Goal: Task Accomplishment & Management: Complete application form

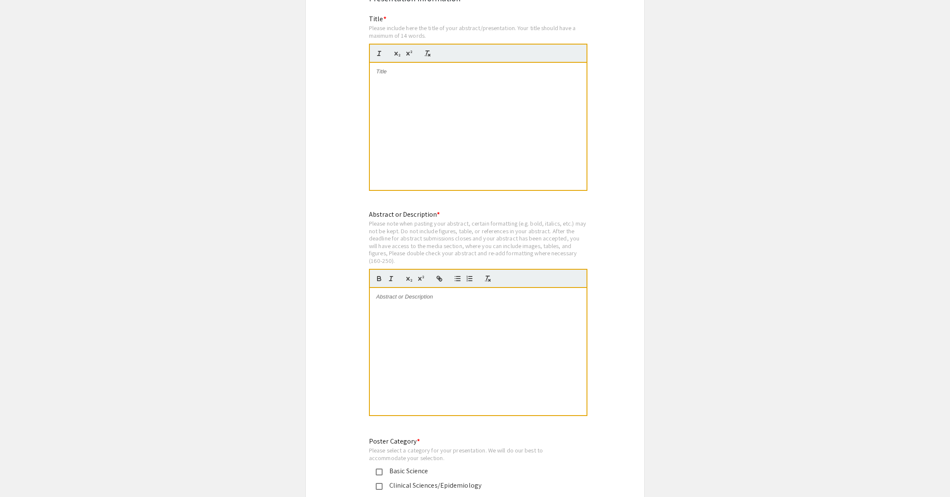
click at [430, 106] on div at bounding box center [478, 126] width 217 height 127
click at [441, 332] on div at bounding box center [478, 351] width 217 height 127
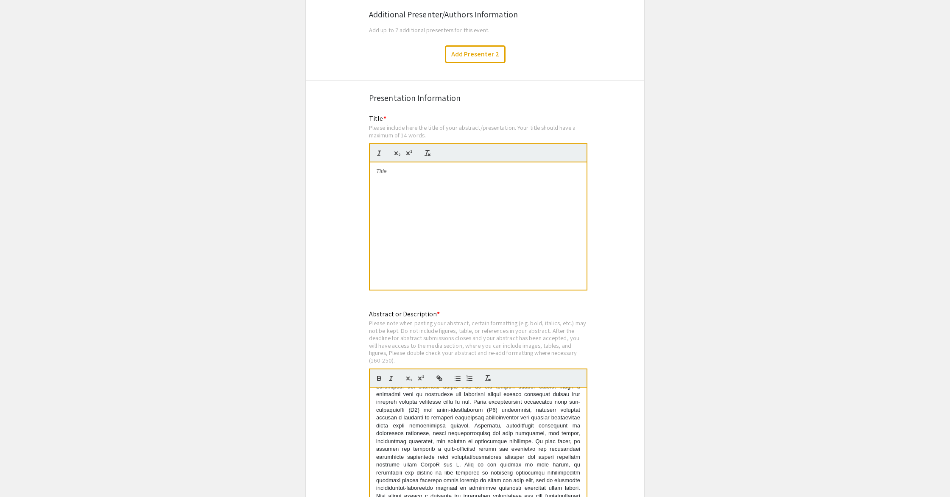
scroll to position [1467, 0]
click at [452, 211] on div at bounding box center [478, 226] width 217 height 127
drag, startPoint x: 422, startPoint y: 176, endPoint x: 374, endPoint y: 165, distance: 48.8
click at [374, 165] on div "Development of a Reproducible Method to Analyze Microglial Morphologies and Sub…" at bounding box center [478, 226] width 217 height 127
copy p "Development of a Reproducible Method to Analyze Microglial Morphologies and Sub…"
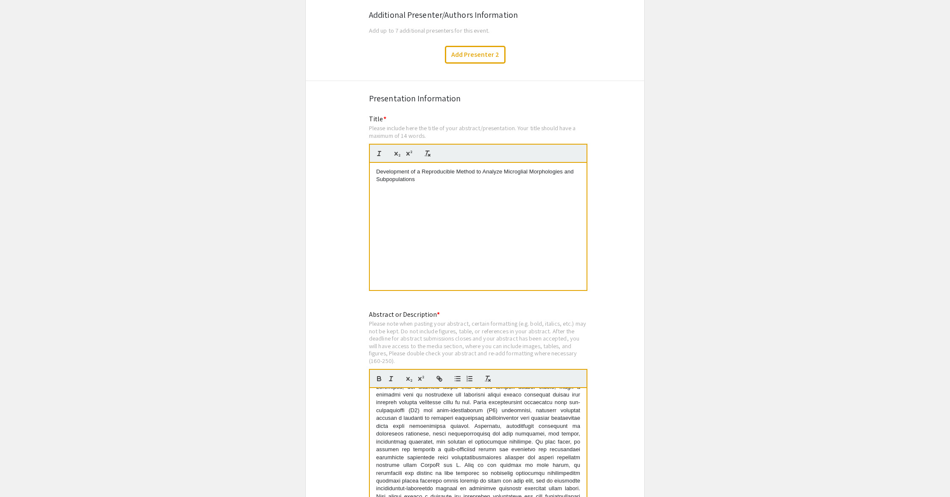
click at [429, 176] on p "Development of a Reproducible Method to Analyze Microglial Morphologies and Sub…" at bounding box center [478, 176] width 204 height 16
drag, startPoint x: 412, startPoint y: 166, endPoint x: 423, endPoint y: 166, distance: 11.0
click at [419, 168] on p "Development of a Reproducible Method to Analyze Microglial Morphologies and Sub…" at bounding box center [478, 176] width 204 height 16
click at [423, 168] on p "Development of a Reproducible Method to Analyze Microglial Morphologies and Sub…" at bounding box center [478, 176] width 204 height 16
drag, startPoint x: 468, startPoint y: 176, endPoint x: 371, endPoint y: 165, distance: 98.2
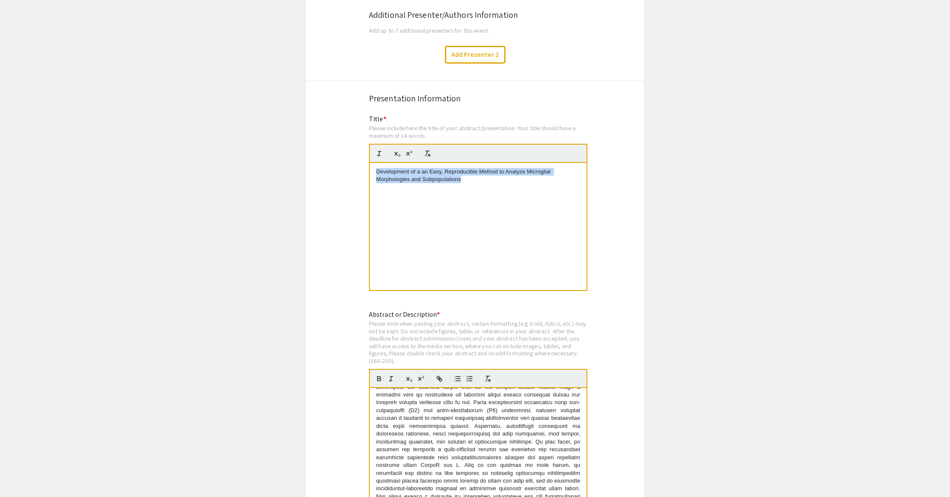
click at [371, 165] on div "Development of a an Easy, Reproducible Method to Analyze Microglial Morphologie…" at bounding box center [478, 226] width 217 height 127
copy p "Development of a an Easy, Reproducible Method to Analyze Microglial Morphologie…"
click at [442, 168] on p "Development of a an Easy, Reproducible Method to Analyze Microglial Morphologie…" at bounding box center [478, 176] width 204 height 16
drag, startPoint x: 431, startPoint y: 165, endPoint x: 435, endPoint y: 166, distance: 4.7
click at [435, 168] on p "Development of a an Easy, Reproducible Method to Analyze Microglial Morphologie…" at bounding box center [478, 176] width 204 height 16
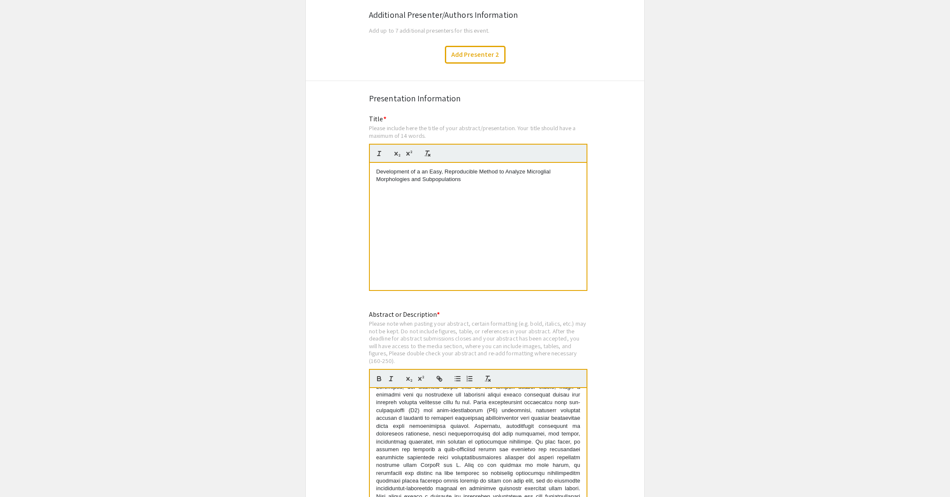
drag, startPoint x: 448, startPoint y: 182, endPoint x: 453, endPoint y: 178, distance: 6.6
click at [450, 180] on div "Development of a an Easy, Reproducible Method to Analyze Microglial Morphologie…" at bounding box center [478, 226] width 217 height 127
click at [420, 168] on p "Development of a an Easy, Reproducible Method to Analyze Microglial Morphologie…" at bounding box center [478, 176] width 204 height 16
click at [458, 174] on p "Development of an Easy, Reproducible Method to Analyze Microglial Morphologies …" at bounding box center [478, 176] width 204 height 16
drag, startPoint x: 462, startPoint y: 174, endPoint x: 369, endPoint y: 163, distance: 93.2
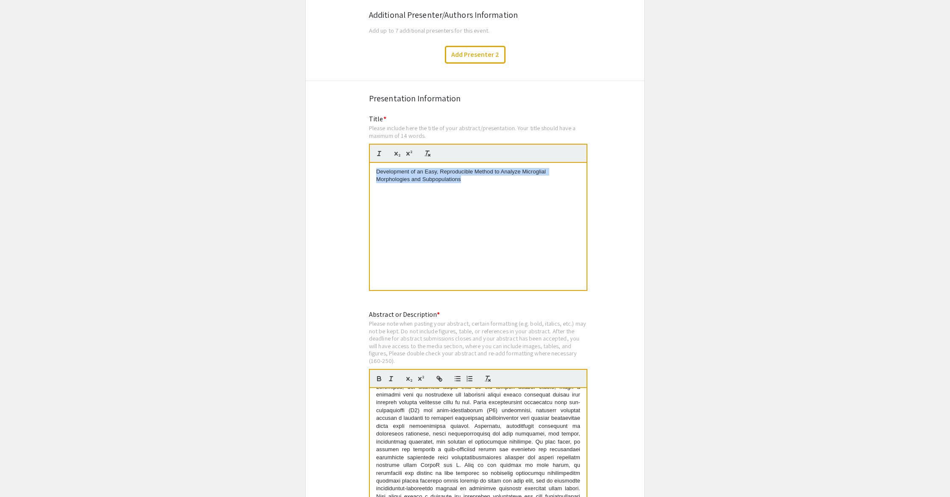
click at [367, 163] on div "Title * Please include here the title of your abstract/presentation. Your title…" at bounding box center [475, 208] width 225 height 189
copy p "Development of an Easy, Reproducible Method to Analyze Microglial Morphologies …"
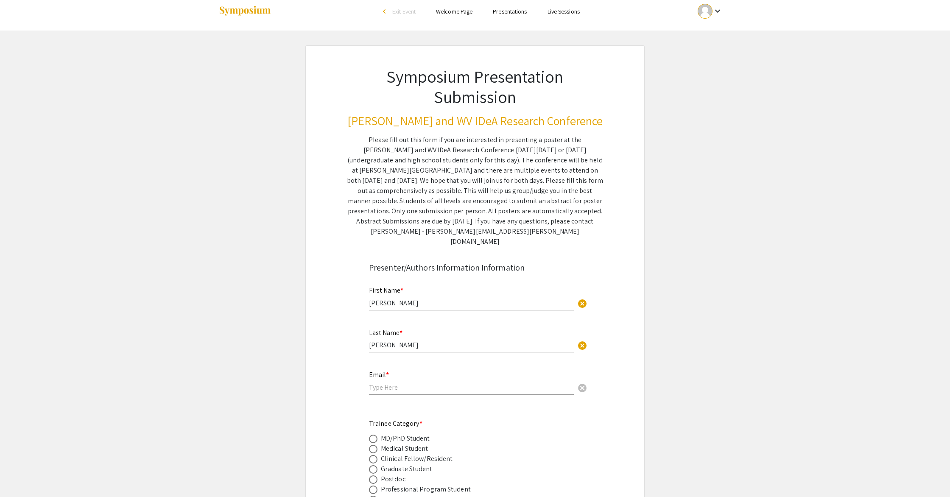
scroll to position [0, 0]
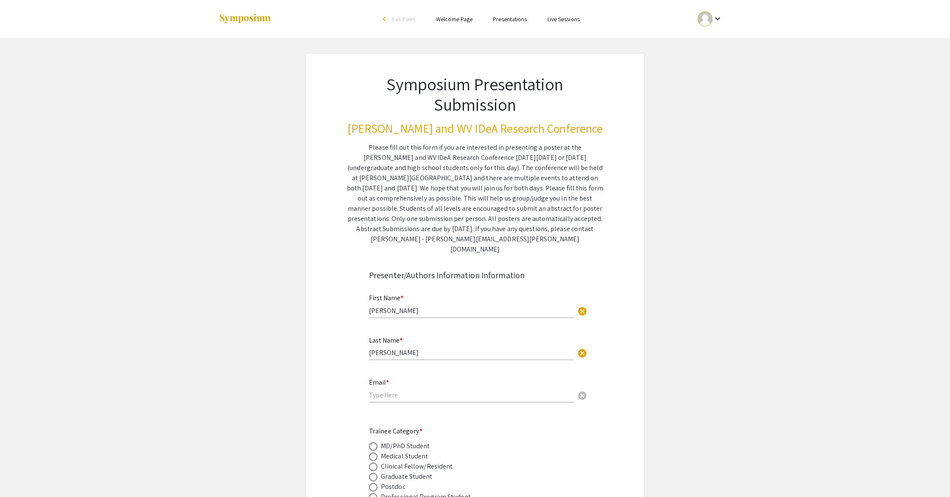
click at [428, 393] on div "Email * cancel" at bounding box center [471, 390] width 205 height 41
click at [425, 391] on input "email" at bounding box center [471, 395] width 205 height 9
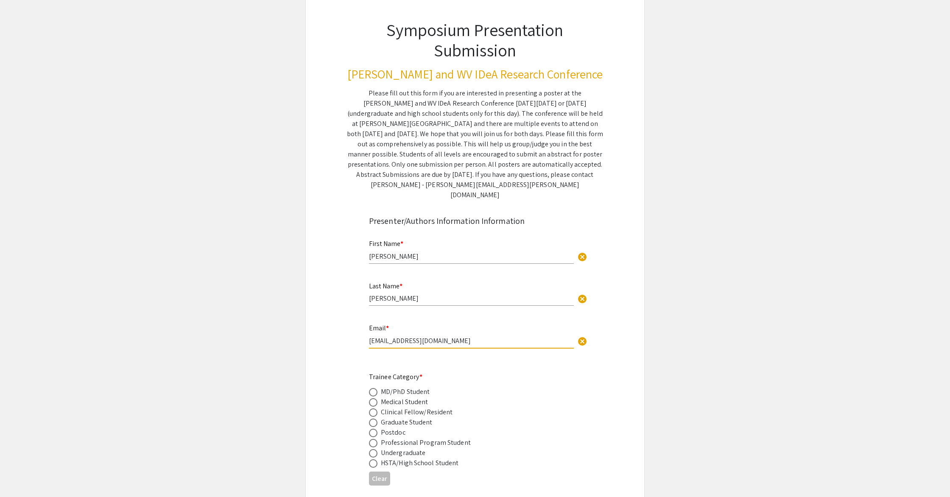
scroll to position [56, 0]
type input "[EMAIL_ADDRESS][DOMAIN_NAME]"
click at [399, 416] on div "Graduate Student" at bounding box center [407, 421] width 52 height 10
click at [378, 417] on label at bounding box center [375, 421] width 12 height 8
click at [378, 417] on input "radio" at bounding box center [373, 421] width 8 height 8
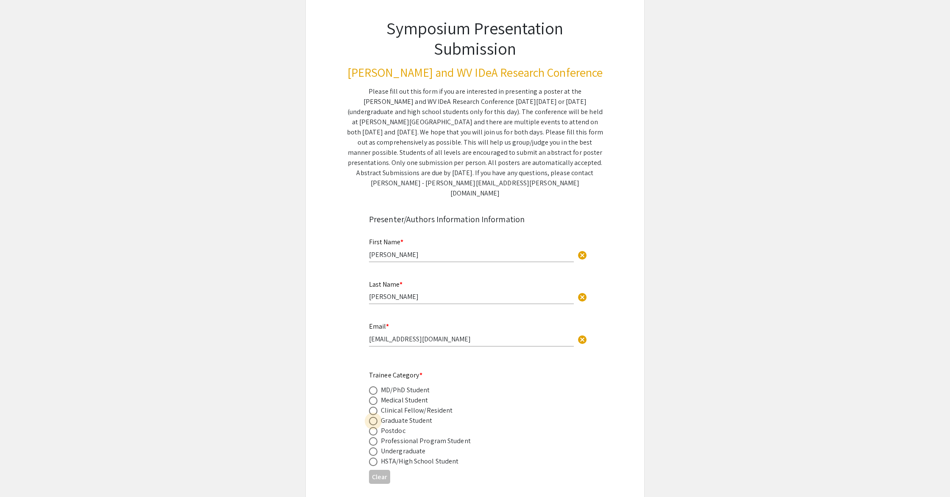
radio input "true"
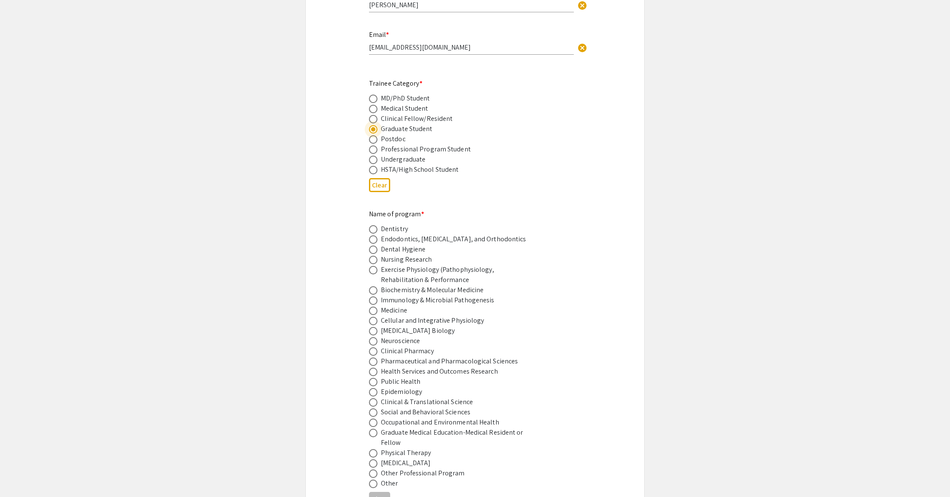
scroll to position [351, 0]
click at [374, 355] on span at bounding box center [373, 359] width 8 height 8
click at [374, 355] on input "radio" at bounding box center [373, 359] width 8 height 8
radio input "true"
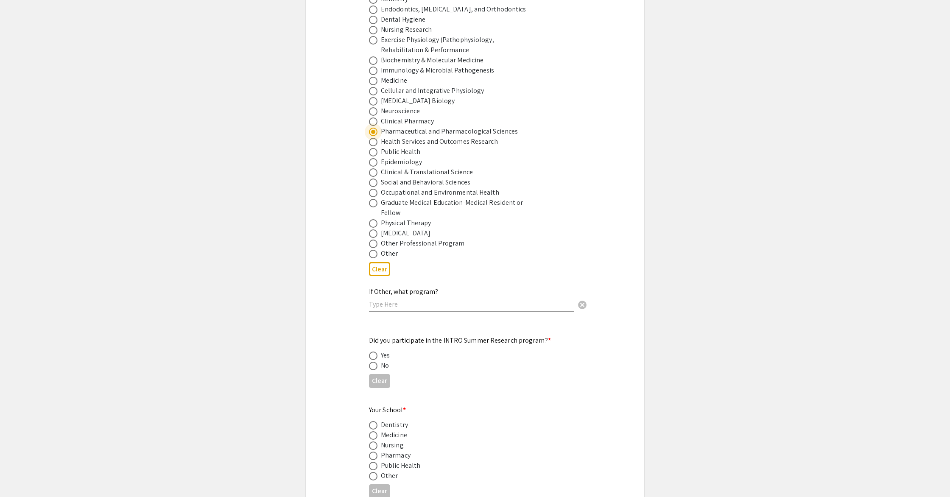
scroll to position [613, 0]
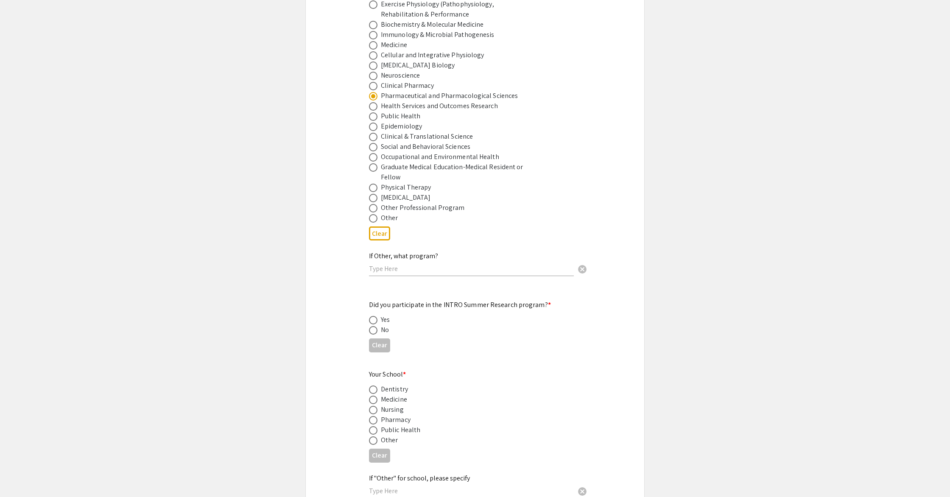
click at [383, 325] on div "No" at bounding box center [385, 330] width 8 height 10
click at [375, 326] on span at bounding box center [373, 330] width 8 height 8
click at [375, 326] on input "radio" at bounding box center [373, 330] width 8 height 8
radio input "true"
click at [376, 416] on span at bounding box center [373, 420] width 8 height 8
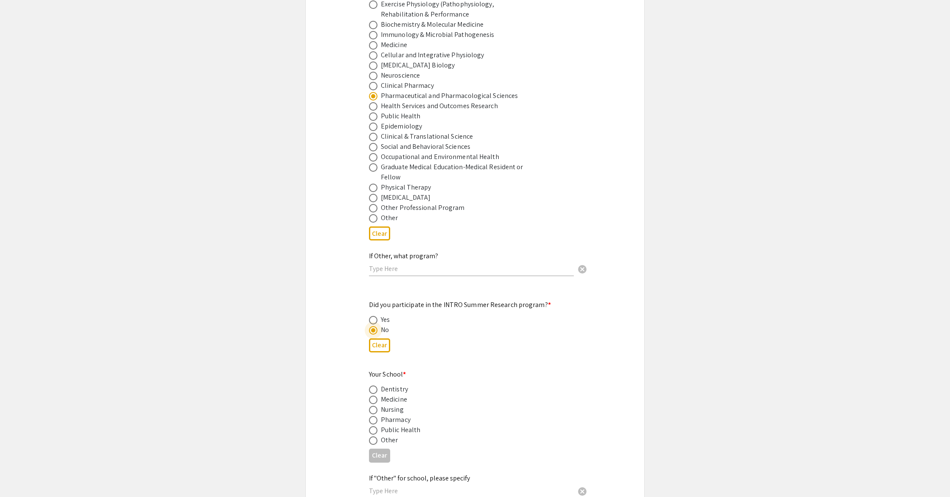
click at [376, 416] on input "radio" at bounding box center [373, 420] width 8 height 8
radio input "true"
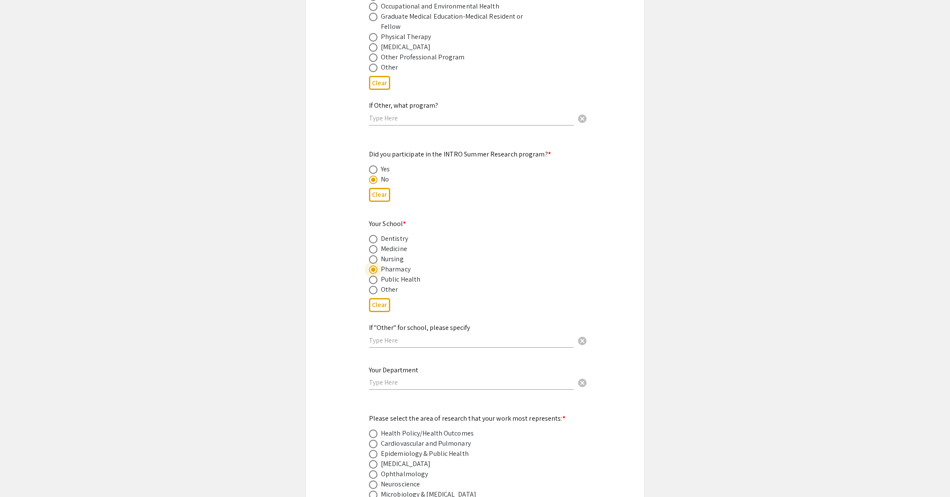
scroll to position [767, 0]
click at [426, 375] on input "text" at bounding box center [471, 379] width 205 height 9
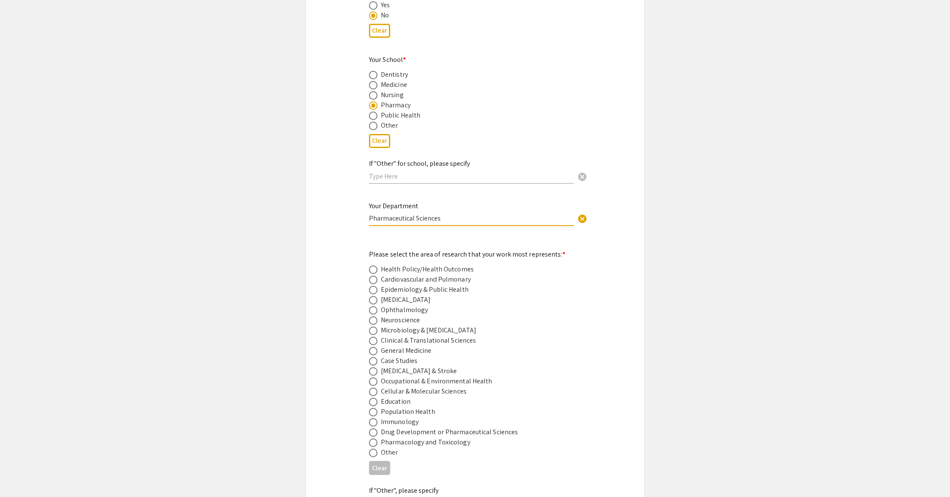
scroll to position [929, 0]
type input "Pharmaceutical Sciences"
click at [378, 315] on label at bounding box center [375, 319] width 12 height 8
click at [378, 315] on input "radio" at bounding box center [373, 319] width 8 height 8
radio input "true"
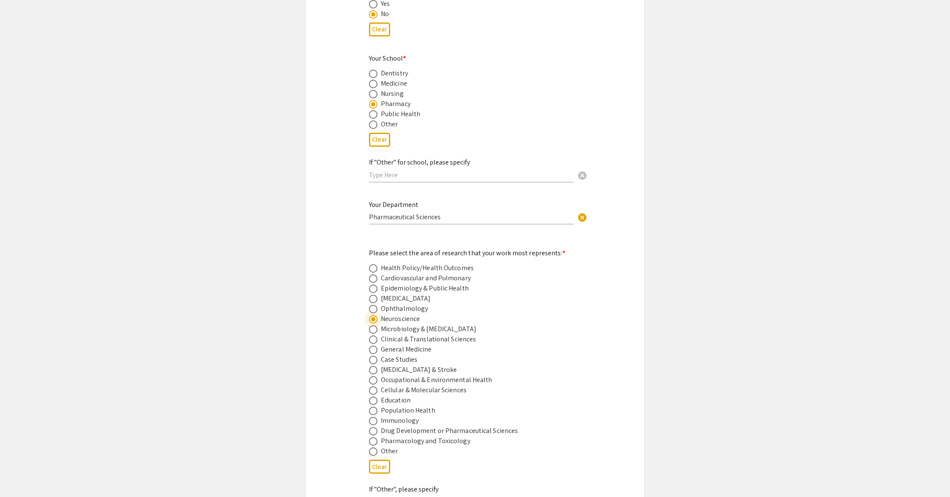
click at [373, 366] on span at bounding box center [373, 370] width 8 height 8
click at [373, 366] on input "radio" at bounding box center [373, 370] width 8 height 8
radio input "true"
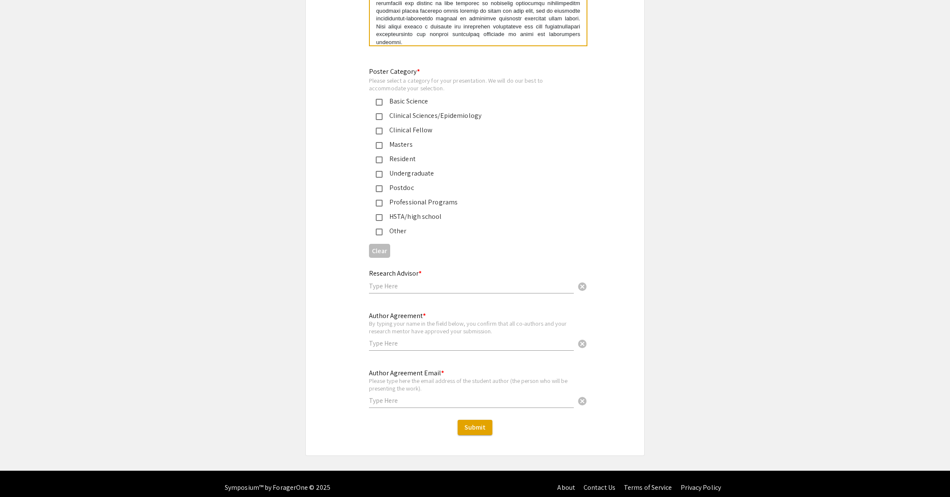
scroll to position [1921, 0]
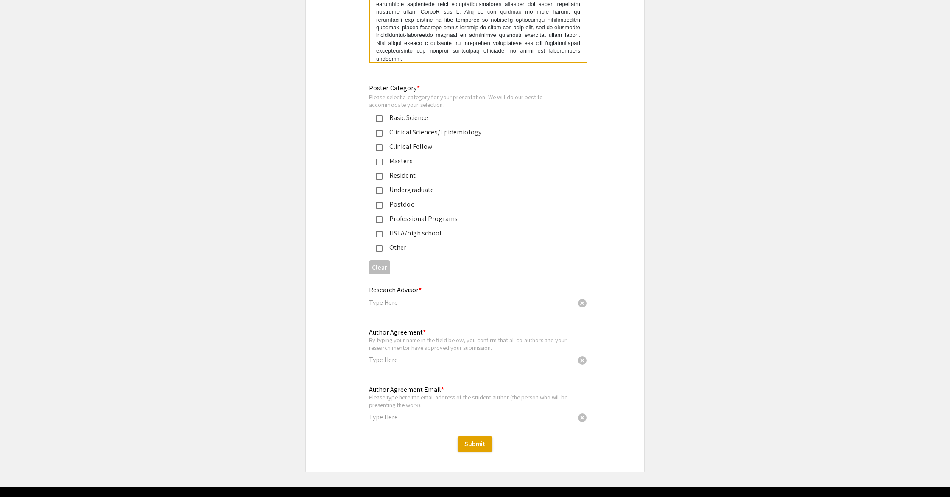
click at [415, 216] on div "Professional Programs" at bounding box center [472, 219] width 178 height 10
click at [492, 299] on input "text" at bounding box center [471, 302] width 205 height 9
type input "G"
click at [375, 298] on input "Dr. Geldenhuys and [PERSON_NAME]" at bounding box center [471, 302] width 205 height 9
type input "Drs. Geldenhuys and [PERSON_NAME]"
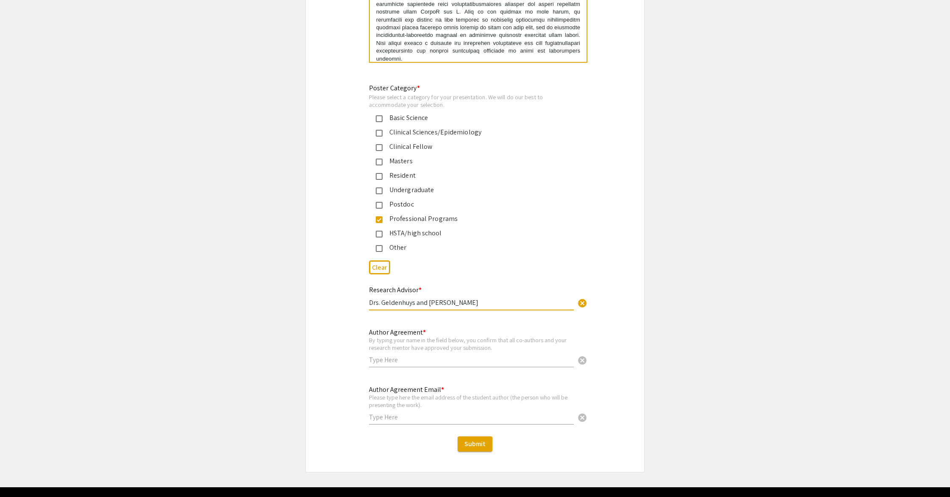
click at [431, 358] on input "text" at bounding box center [471, 359] width 205 height 9
type input "[PERSON_NAME]"
click at [492, 417] on input "text" at bounding box center [471, 417] width 205 height 9
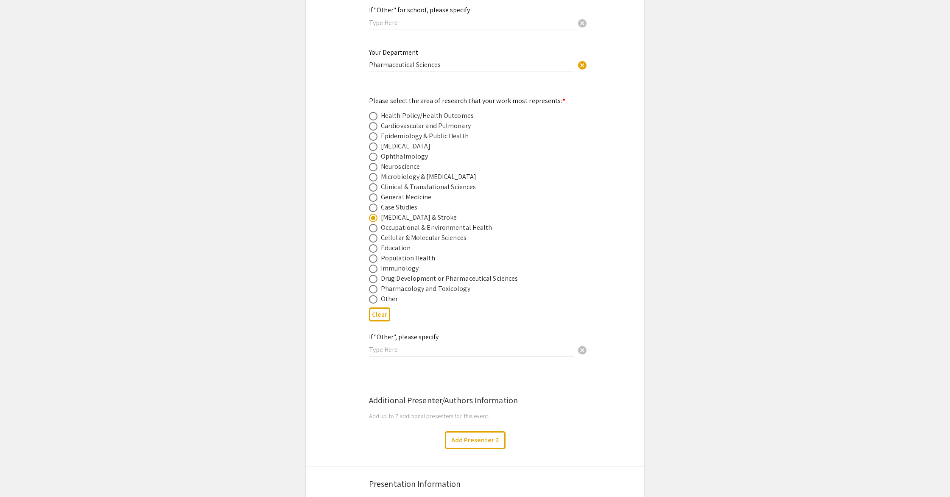
scroll to position [1148, 0]
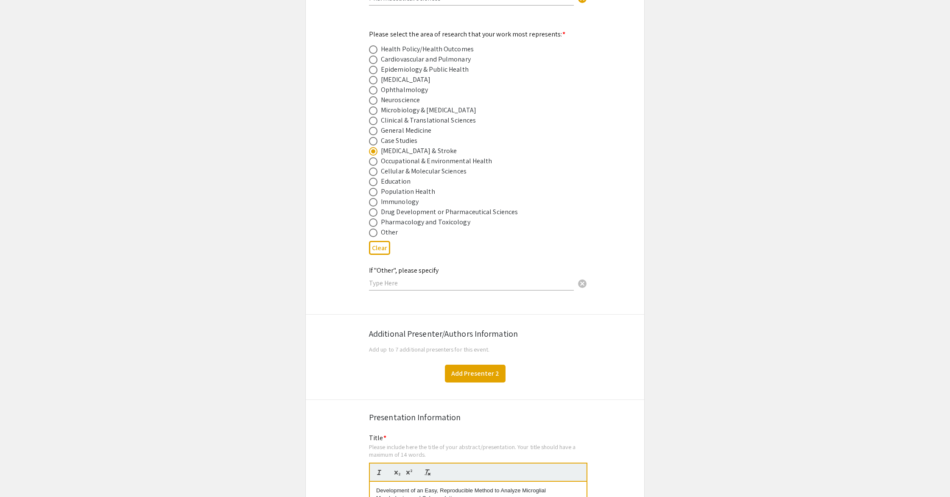
type input "[EMAIL_ADDRESS][DOMAIN_NAME]"
click at [464, 365] on button "Add Presenter 2" at bounding box center [475, 374] width 61 height 18
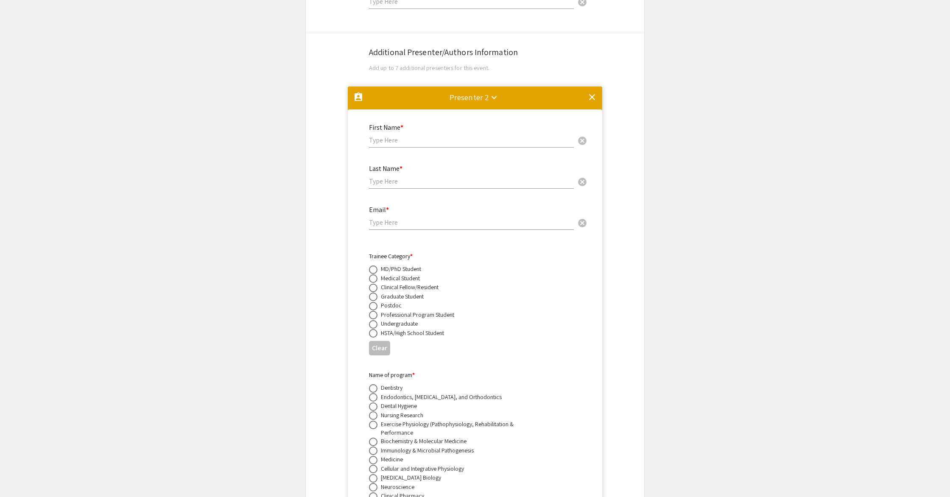
scroll to position [1429, 0]
click at [594, 93] on mat-icon "clear" at bounding box center [592, 98] width 10 height 10
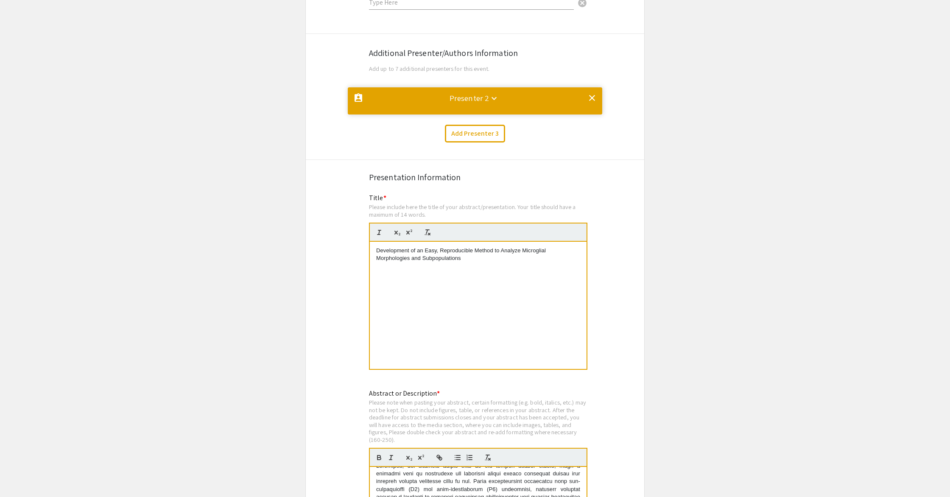
scroll to position [0, 0]
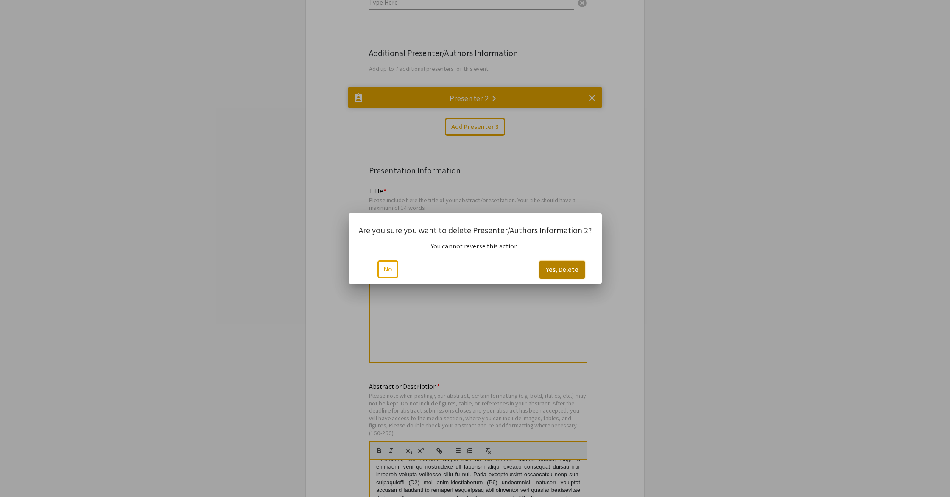
click at [575, 266] on button "Yes, Delete" at bounding box center [562, 270] width 45 height 18
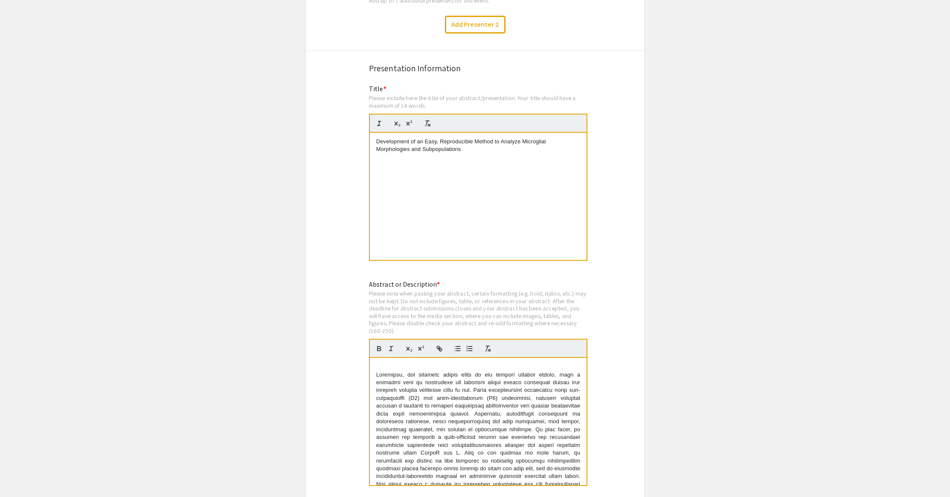
scroll to position [1490, 0]
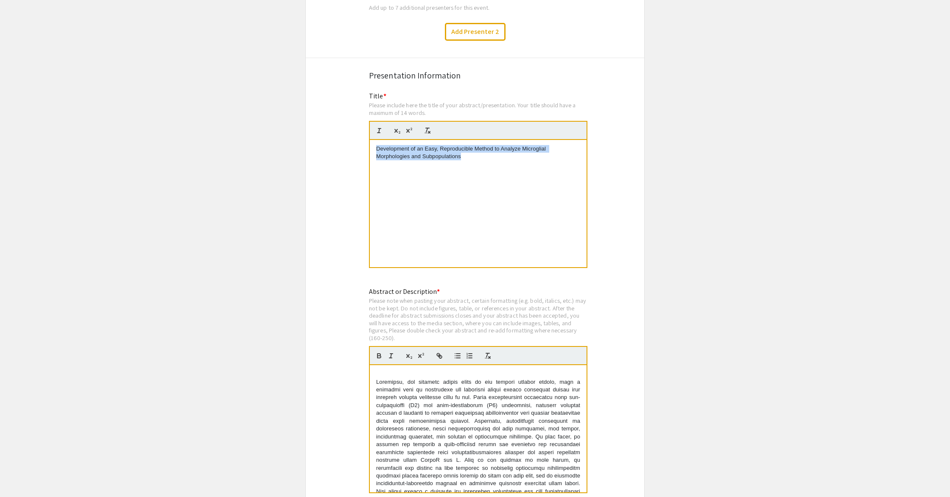
drag, startPoint x: 485, startPoint y: 161, endPoint x: 355, endPoint y: 140, distance: 132.0
click at [418, 145] on span "Development of a Reproducible Method to Analyze Microglial Morphologies and Sub…" at bounding box center [475, 152] width 199 height 14
click at [411, 145] on span "Development of a Reproducible Method to Analyze Microglial Morphologies and Sub…" at bounding box center [475, 152] width 199 height 14
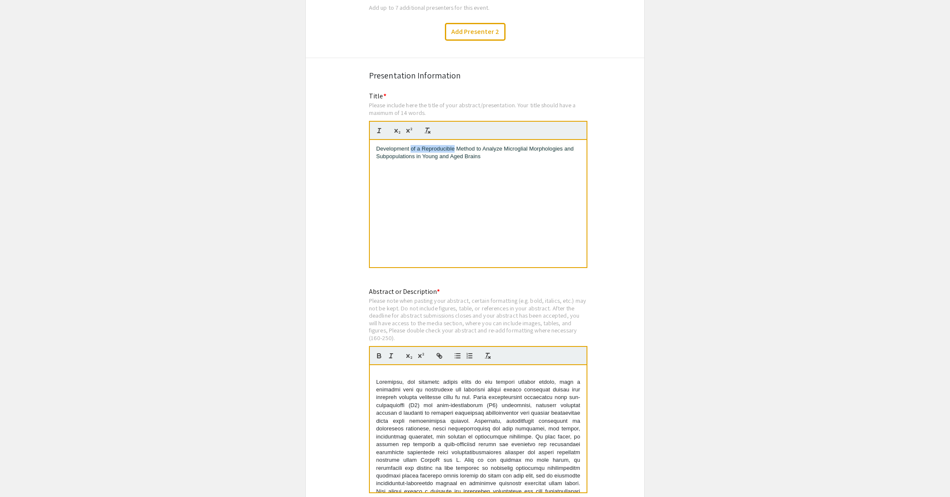
drag, startPoint x: 411, startPoint y: 143, endPoint x: 454, endPoint y: 141, distance: 43.8
click at [454, 145] on span "Development of a Reproducible Method to Analyze Microglial Morphologies and Sub…" at bounding box center [475, 152] width 199 height 14
click at [415, 145] on span "Development of a Reproducible Method to Analyze Microglial Morphologies and Sub…" at bounding box center [475, 152] width 199 height 14
drag, startPoint x: 422, startPoint y: 143, endPoint x: 454, endPoint y: 141, distance: 31.4
click at [454, 145] on span "Development of a Reproducible Method to Analyze Microglial Morphologies and Sub…" at bounding box center [475, 152] width 199 height 14
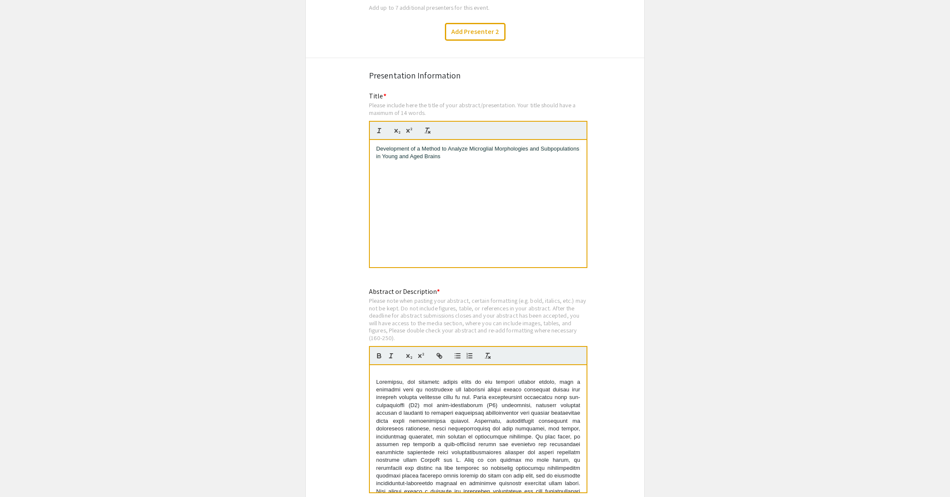
click at [422, 145] on span "Development of a Method to Analyze Microglial Morphologies and Subpopulations i…" at bounding box center [478, 152] width 205 height 14
drag, startPoint x: 441, startPoint y: 144, endPoint x: 424, endPoint y: 144, distance: 16.5
click at [424, 145] on span "Development of a Method to Analyze Microglial Morphologies and Subpopulations i…" at bounding box center [478, 152] width 205 height 14
drag, startPoint x: 463, startPoint y: 155, endPoint x: 439, endPoint y: 150, distance: 25.0
click at [461, 154] on div "Development of a Method to Analyze Microglial Morphologies and Subpopulations i…" at bounding box center [478, 203] width 217 height 127
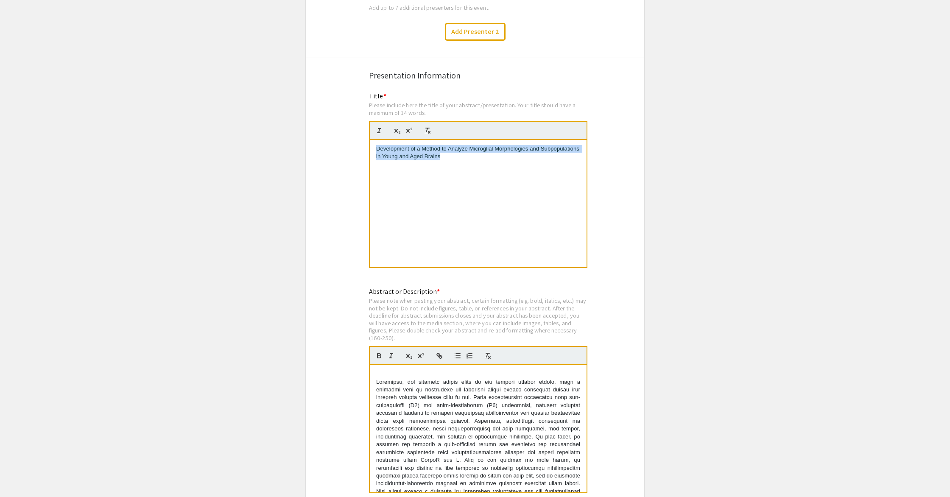
drag, startPoint x: 449, startPoint y: 151, endPoint x: 368, endPoint y: 140, distance: 81.8
click at [368, 140] on div "Title * Please include here the title of your abstract/presentation. Your title…" at bounding box center [475, 185] width 225 height 189
click at [375, 143] on div "Reproducible Method for Analyzing Microglial Morphologies in Young and Aged Bra…" at bounding box center [478, 203] width 217 height 127
click at [478, 196] on div "A Reproducible Method for Analyzing Microglial Morphologies in Young and Aged B…" at bounding box center [478, 203] width 217 height 127
click at [378, 145] on span "A Reproducible Method for Analyzing Microglial Morphologies in Young and Aged B…" at bounding box center [477, 152] width 202 height 14
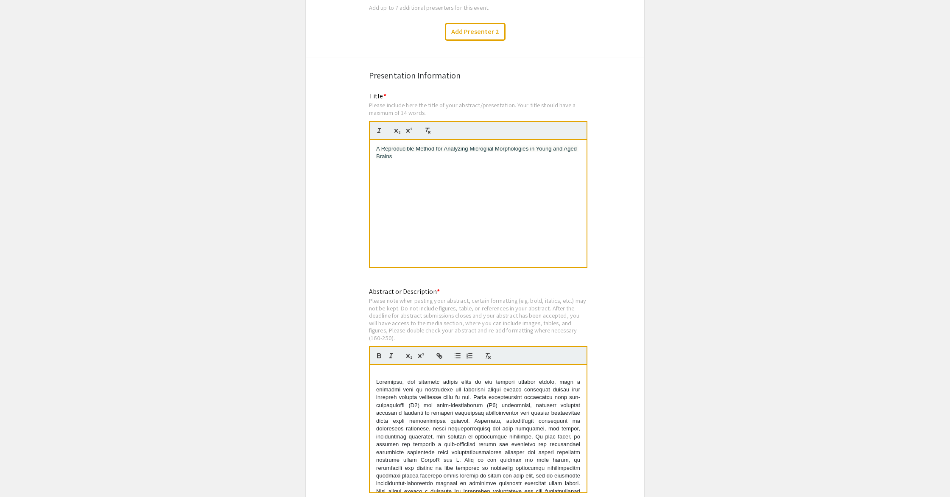
drag, startPoint x: 433, startPoint y: 148, endPoint x: 419, endPoint y: 150, distance: 13.7
click at [432, 148] on p "A Reproducible Method for Analyzing Microglial Morphologies in Young and Aged B…" at bounding box center [478, 153] width 204 height 16
drag, startPoint x: 364, startPoint y: 135, endPoint x: 355, endPoint y: 132, distance: 9.1
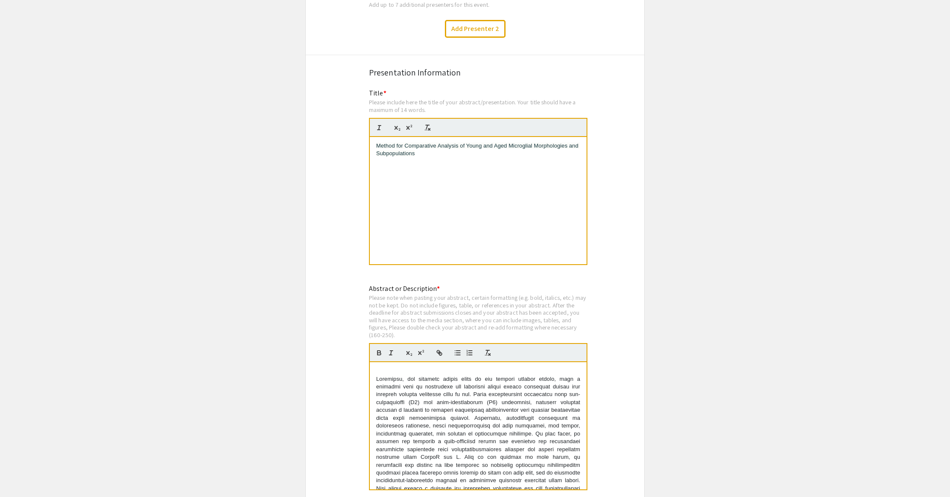
scroll to position [1940, 0]
